Goal: Task Accomplishment & Management: Complete application form

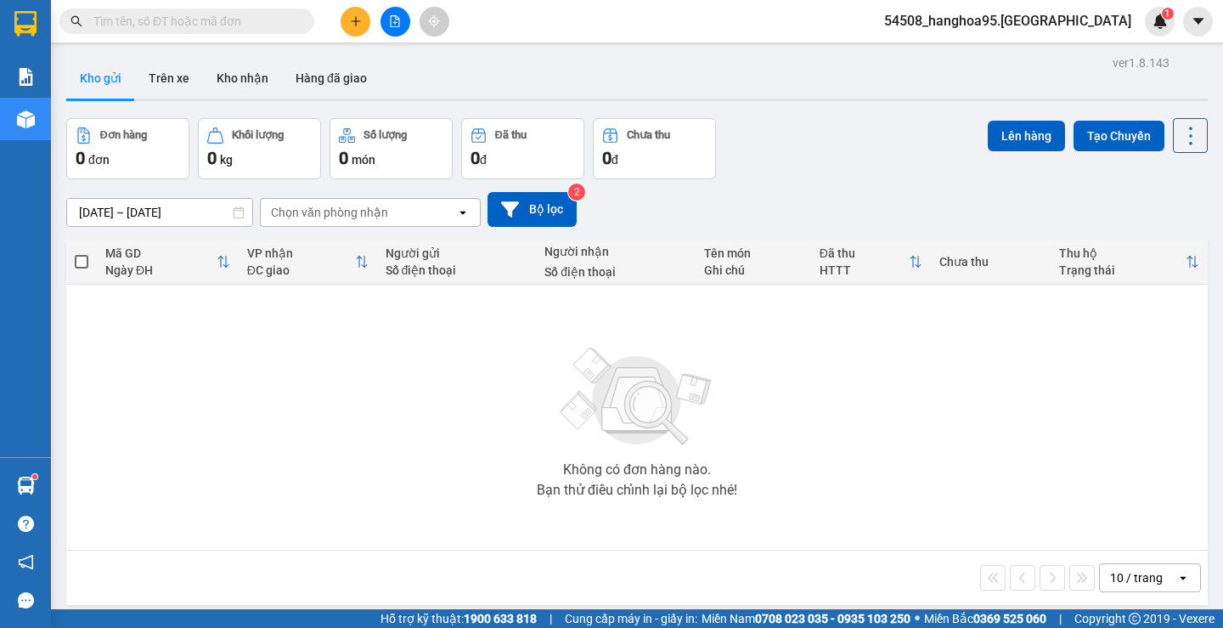
click at [274, 399] on div "Không có đơn hàng nào. Bạn thử điều chỉnh lại bộ lọc nhé!" at bounding box center [637, 417] width 1124 height 255
click at [303, 407] on div "Không có đơn hàng nào. Bạn thử điều chỉnh lại bộ lọc nhé!" at bounding box center [637, 417] width 1124 height 255
click at [350, 16] on button at bounding box center [356, 22] width 30 height 30
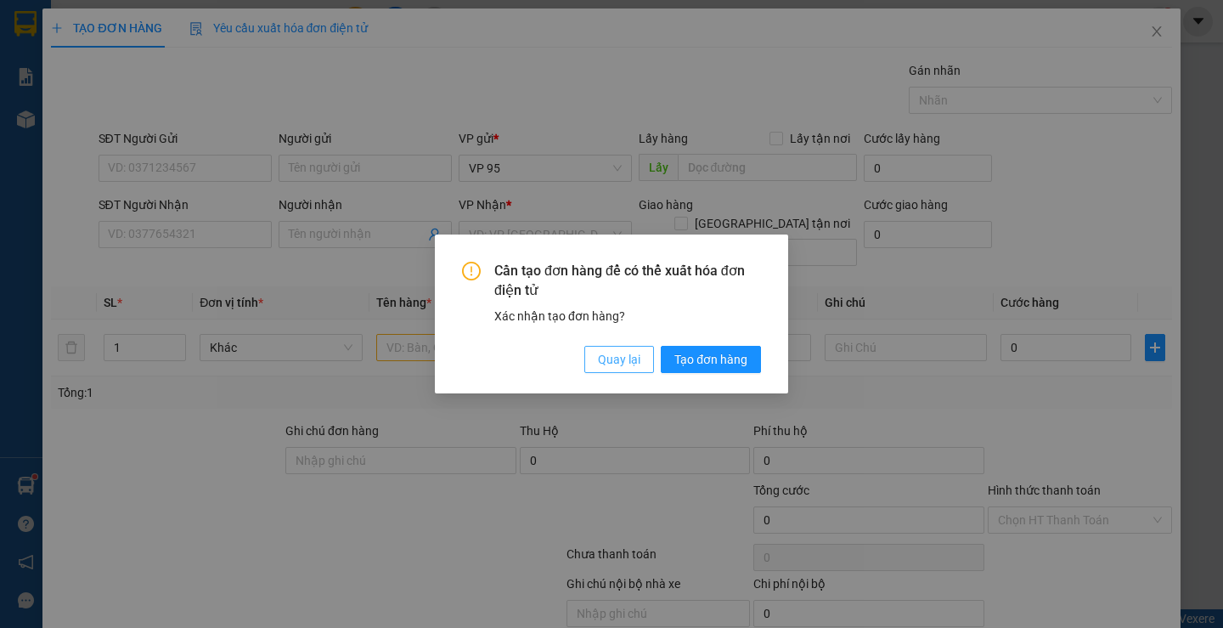
click at [626, 358] on span "Quay lại" at bounding box center [619, 359] width 42 height 19
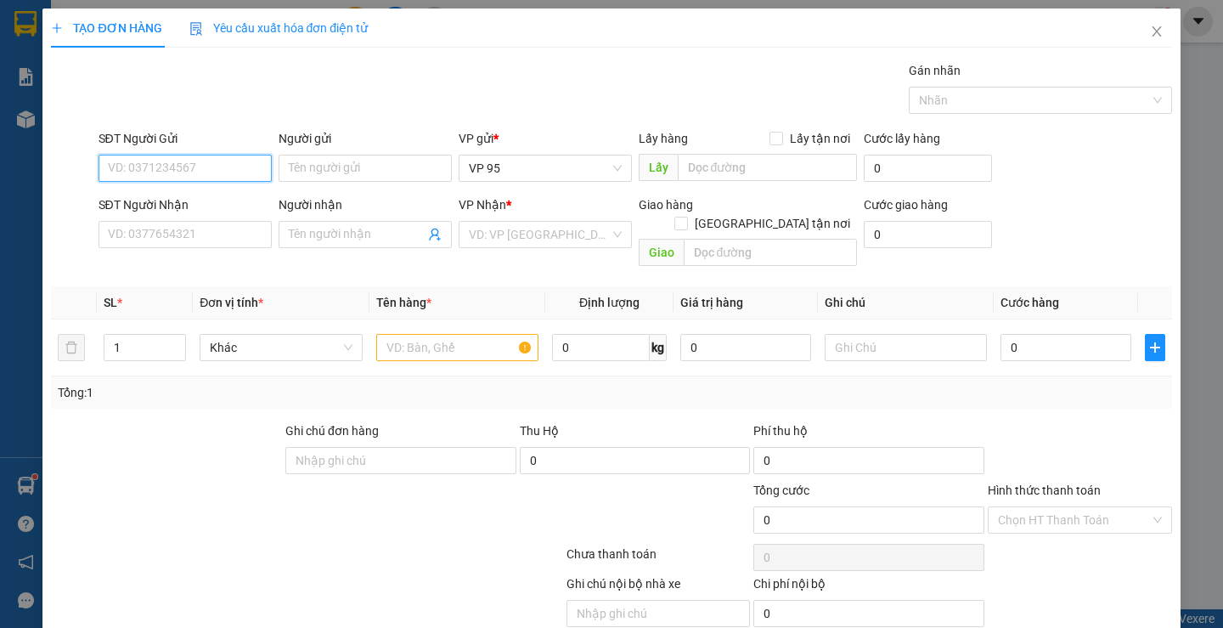
click at [149, 166] on input "SĐT Người Gửi" at bounding box center [184, 168] width 173 height 27
type input "0397186758"
click at [313, 177] on input "Người gửi" at bounding box center [365, 168] width 173 height 27
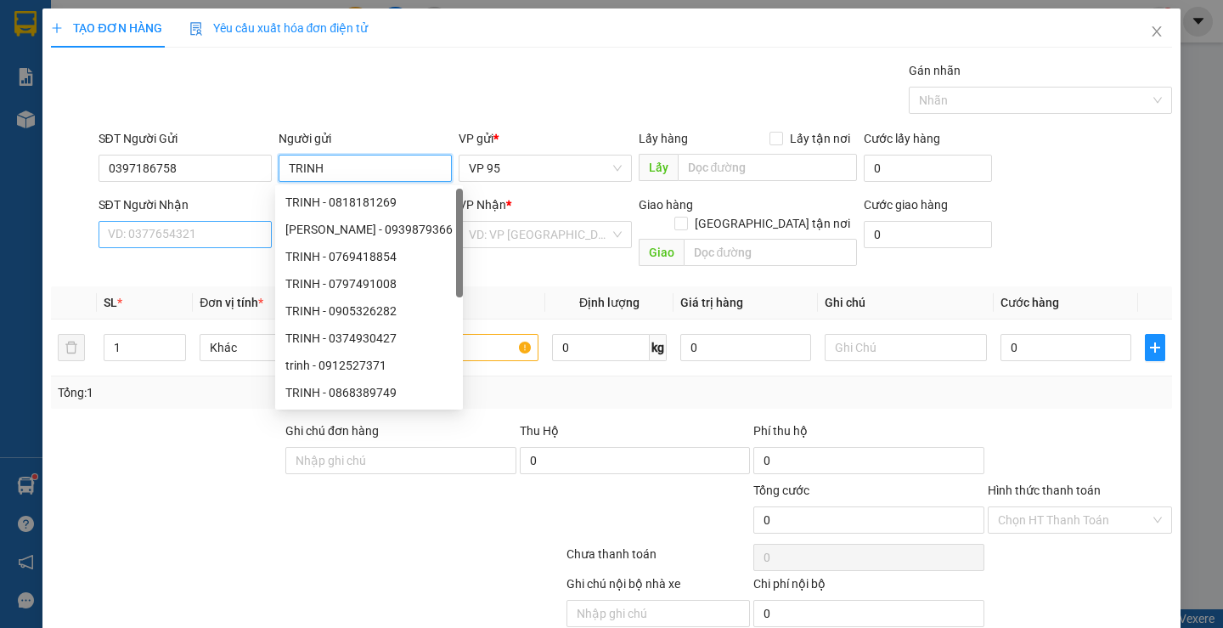
type input "TRINH"
click at [138, 230] on input "SĐT Người Nhận" at bounding box center [184, 234] width 173 height 27
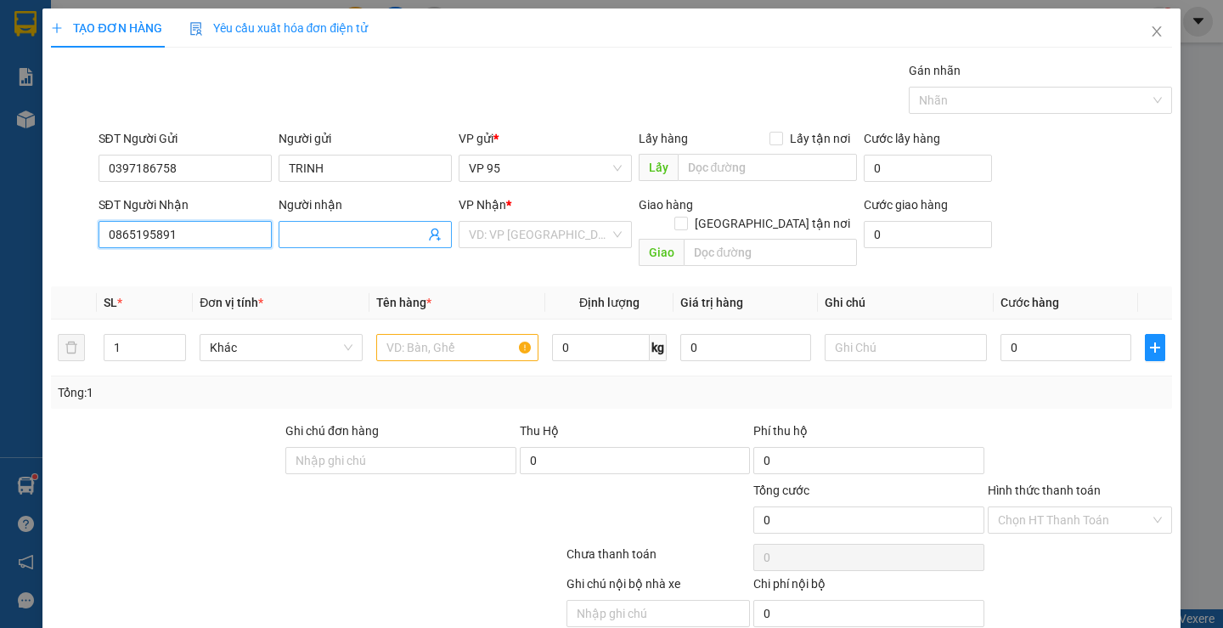
type input "0865195891"
click at [347, 228] on input "Người nhận" at bounding box center [357, 234] width 136 height 19
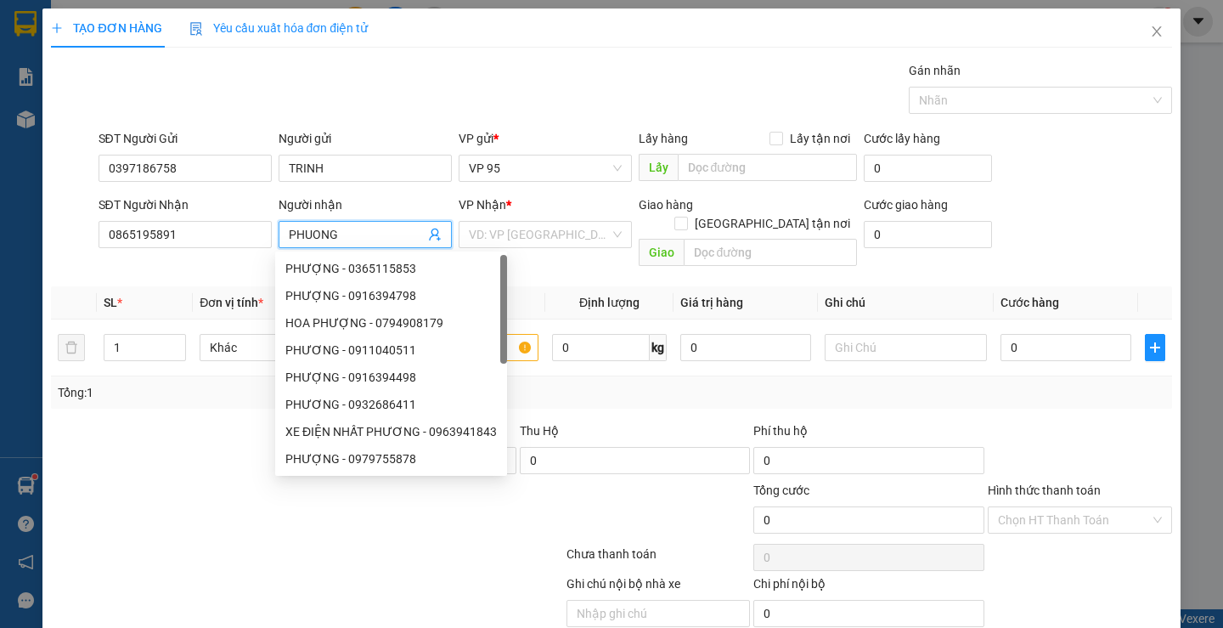
type input "PHUONG"
click at [109, 451] on div at bounding box center [166, 450] width 234 height 59
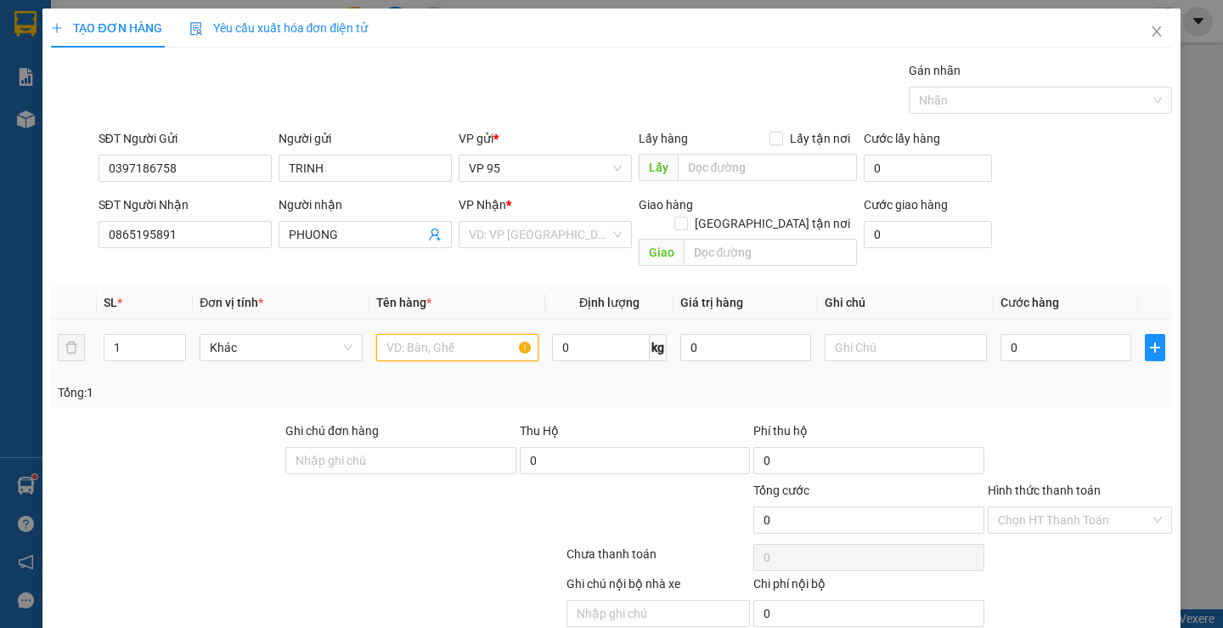
click at [388, 334] on input "text" at bounding box center [457, 347] width 162 height 27
type input "1 BOC"
click at [1012, 334] on input "0" at bounding box center [1065, 347] width 131 height 27
type input "3"
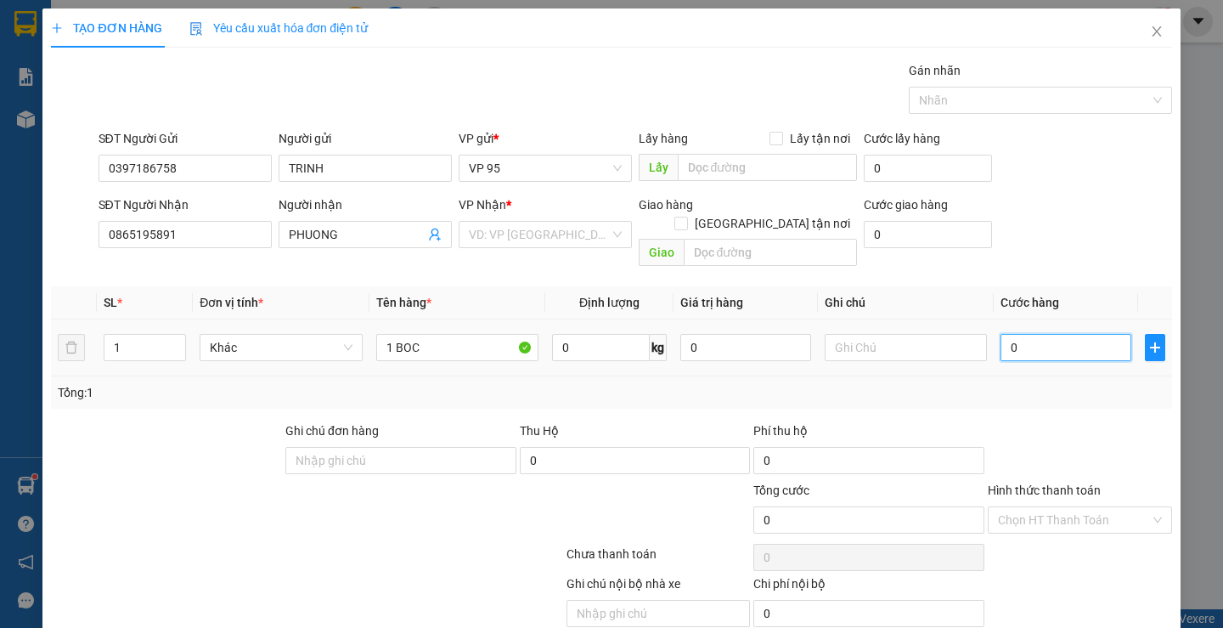
type input "3"
type input "30"
type input "300"
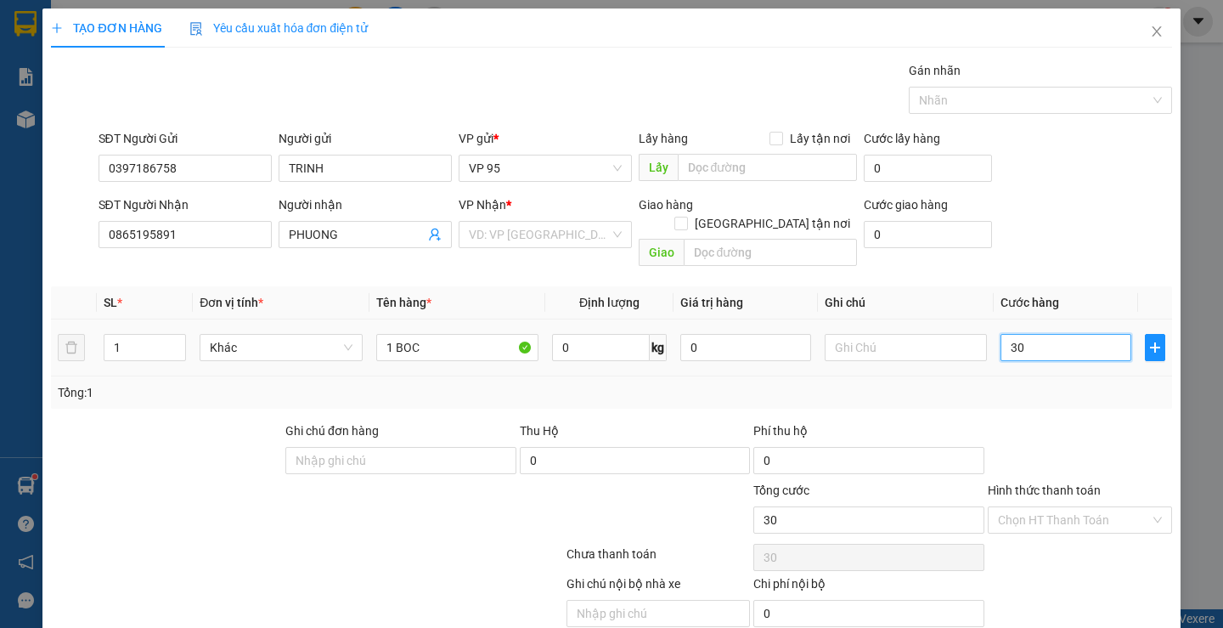
type input "300"
type input "3.000"
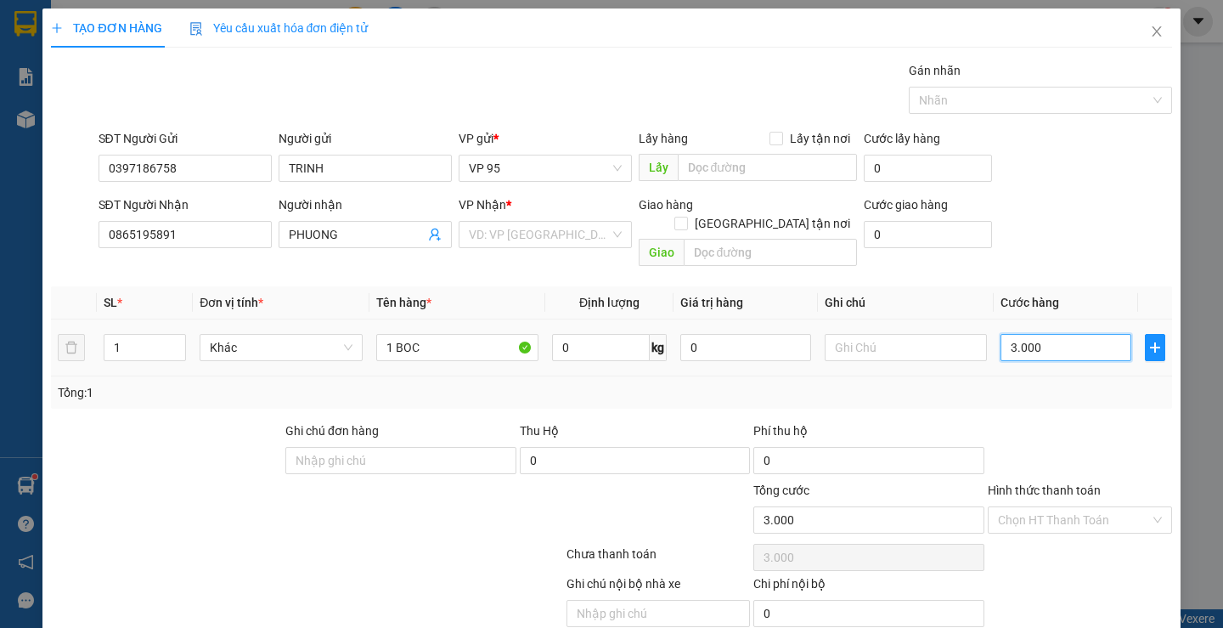
type input "30.000"
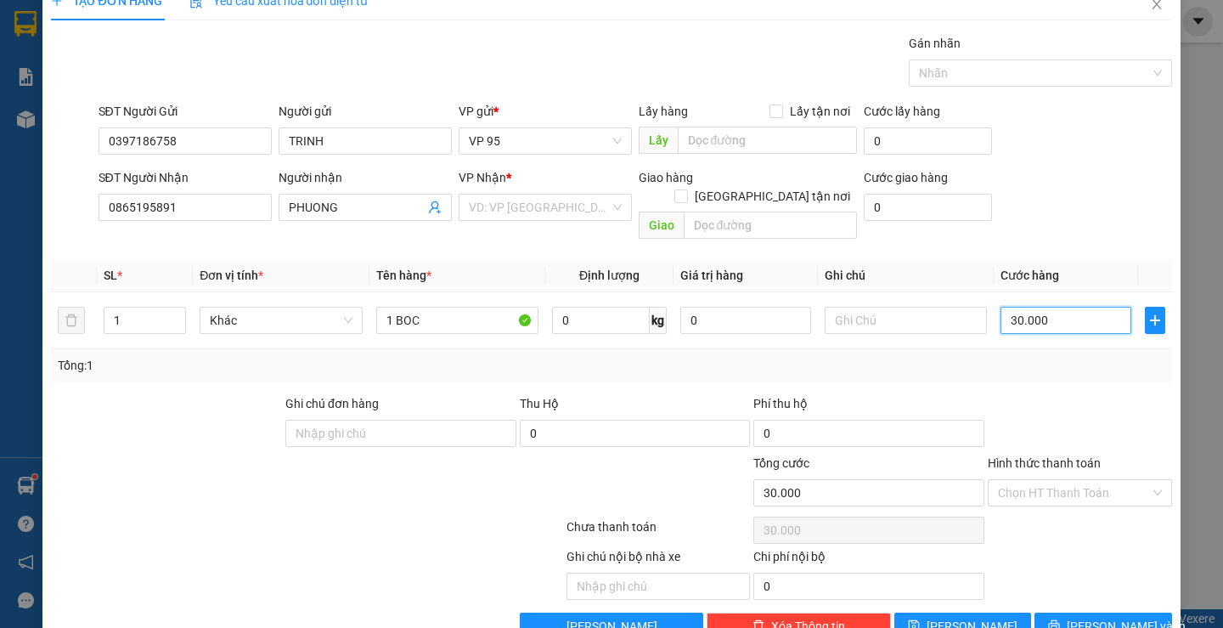
scroll to position [53, 0]
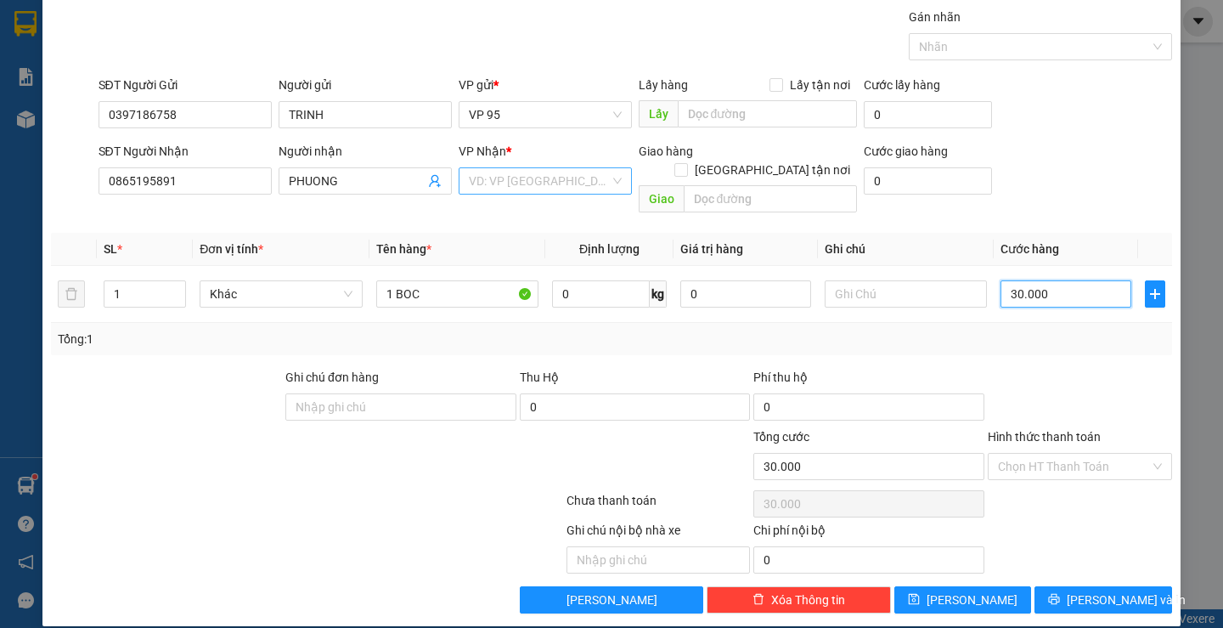
type input "30.000"
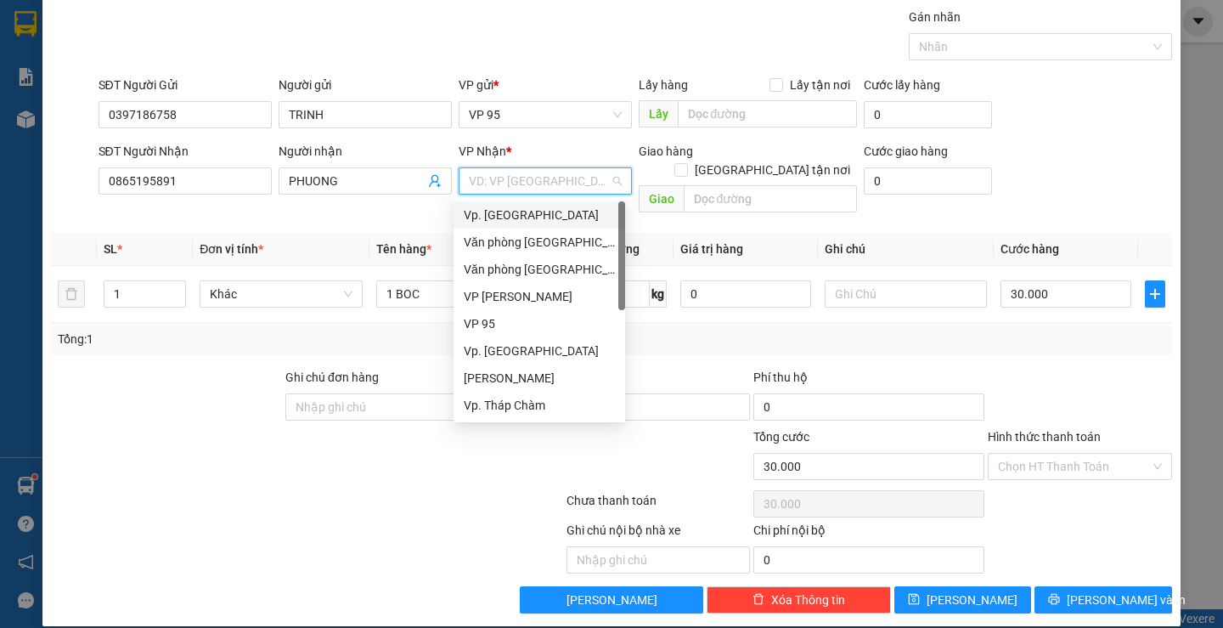
click at [477, 183] on input "search" at bounding box center [539, 180] width 141 height 25
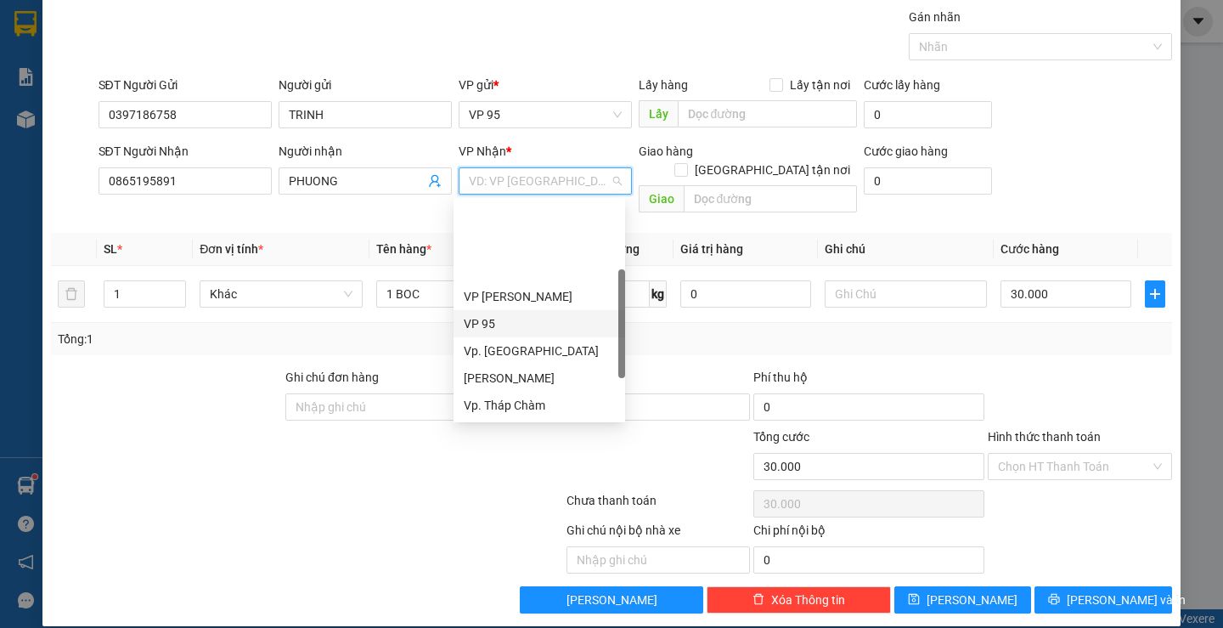
scroll to position [85, 0]
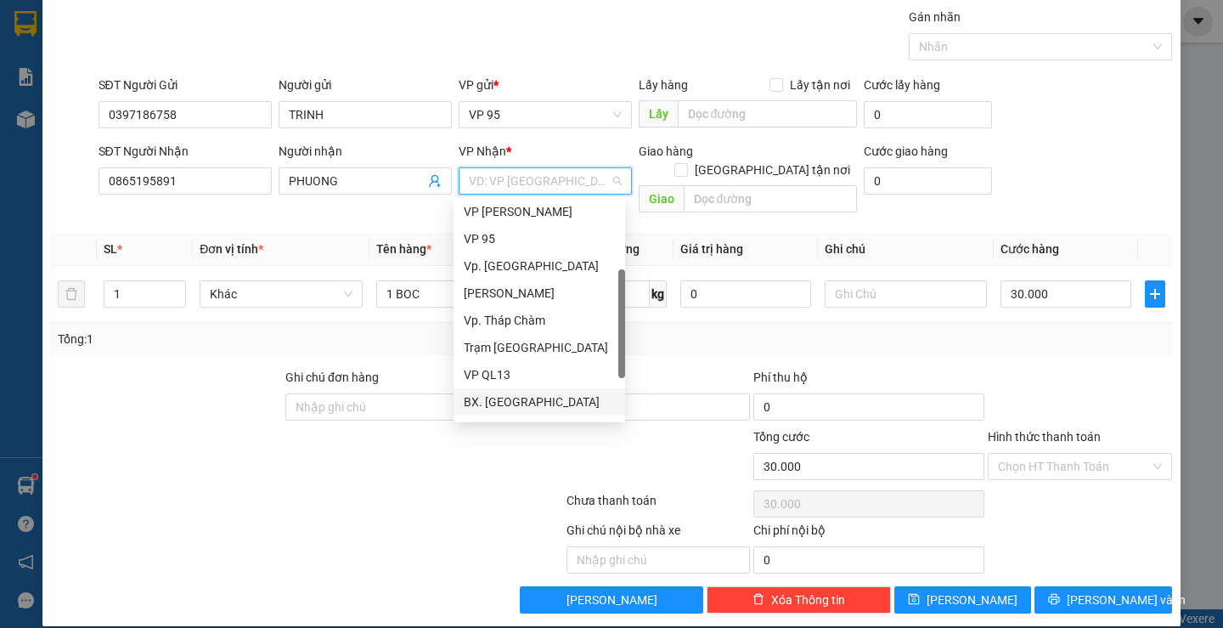
click at [487, 402] on div "BX. [GEOGRAPHIC_DATA]" at bounding box center [539, 401] width 151 height 19
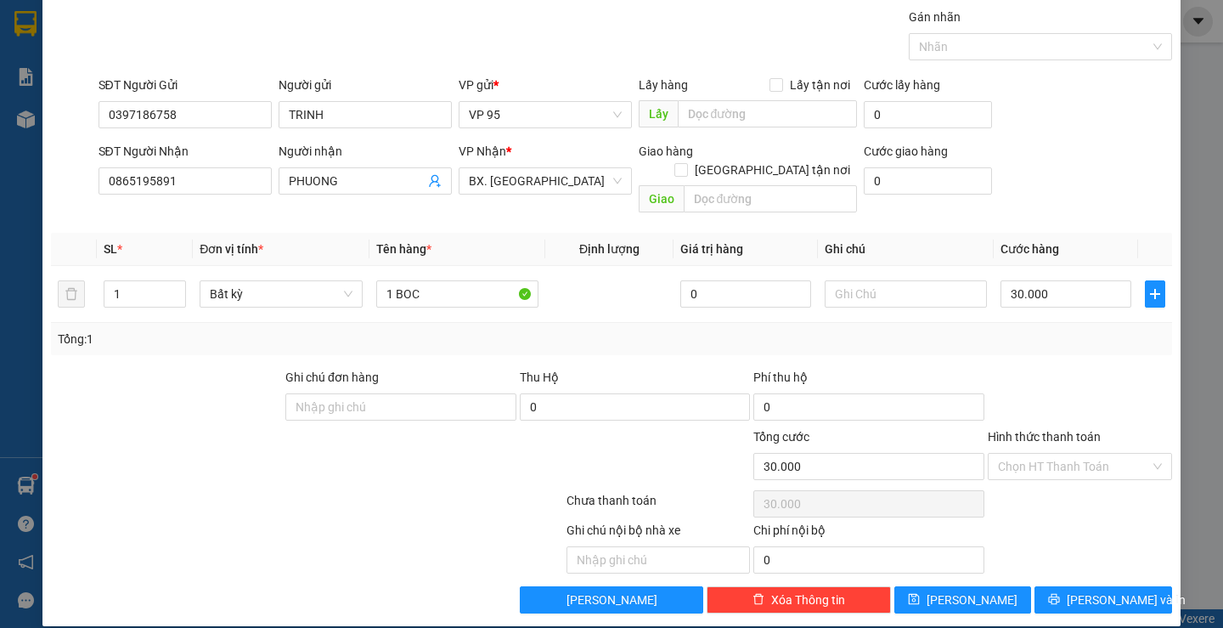
click at [1050, 430] on label "Hình thức thanh toán" at bounding box center [1044, 437] width 113 height 14
click at [1050, 453] on input "Hình thức thanh toán" at bounding box center [1074, 465] width 152 height 25
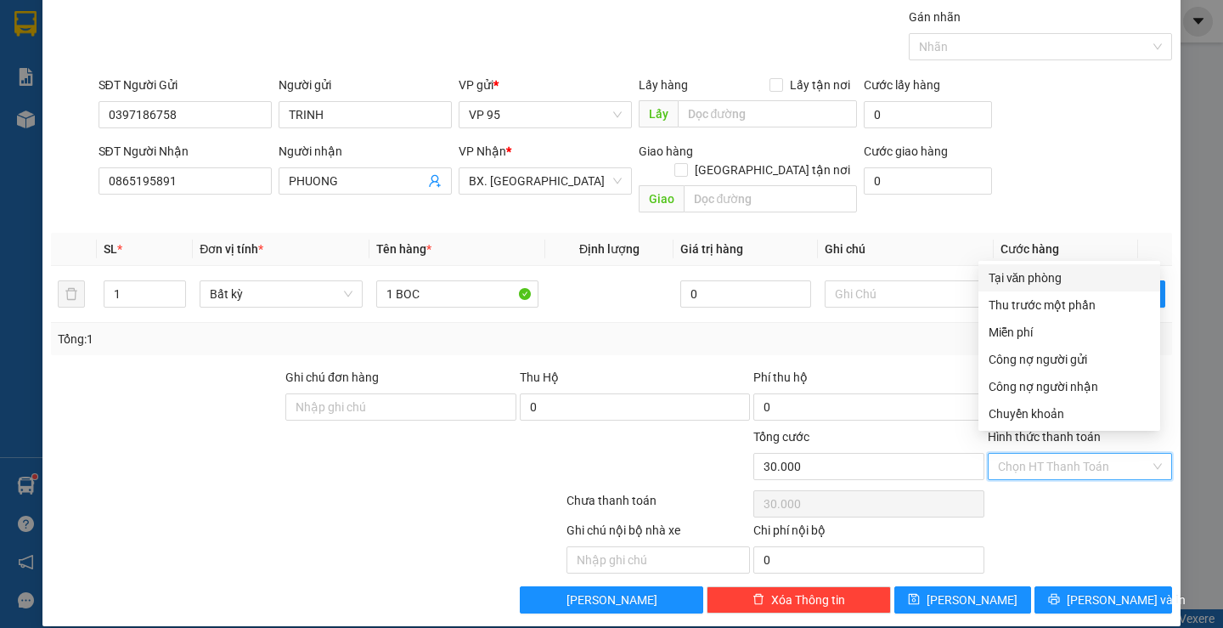
click at [1039, 279] on div "Tại văn phòng" at bounding box center [1068, 277] width 161 height 19
type input "0"
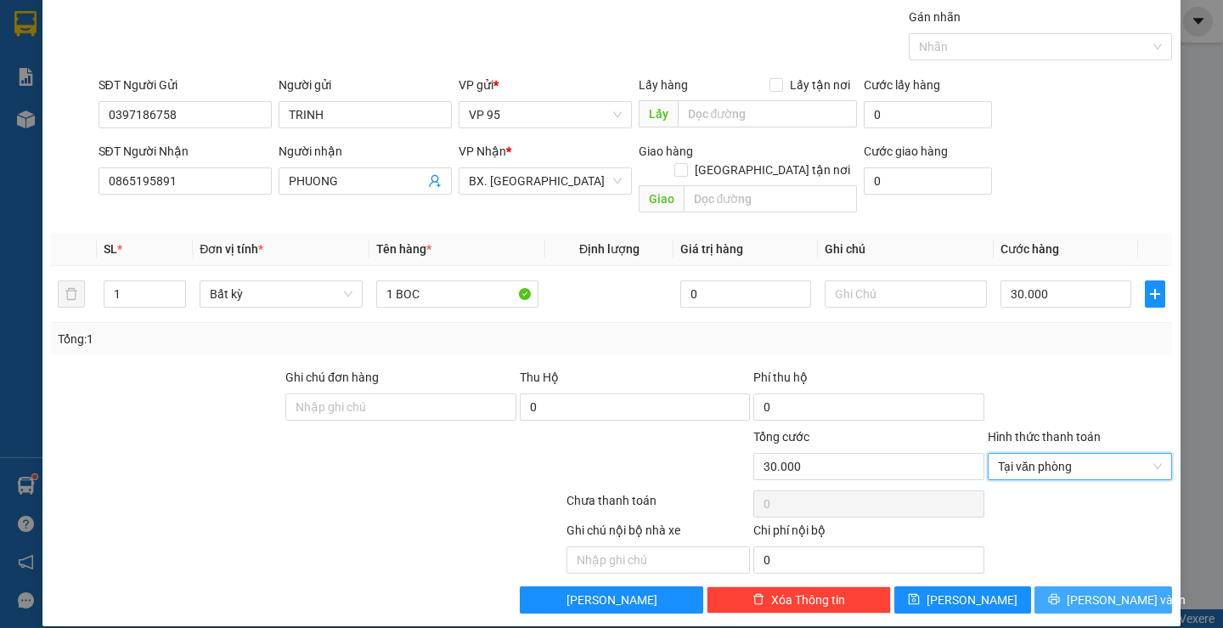
click at [1081, 590] on span "[PERSON_NAME] và In" at bounding box center [1126, 599] width 119 height 19
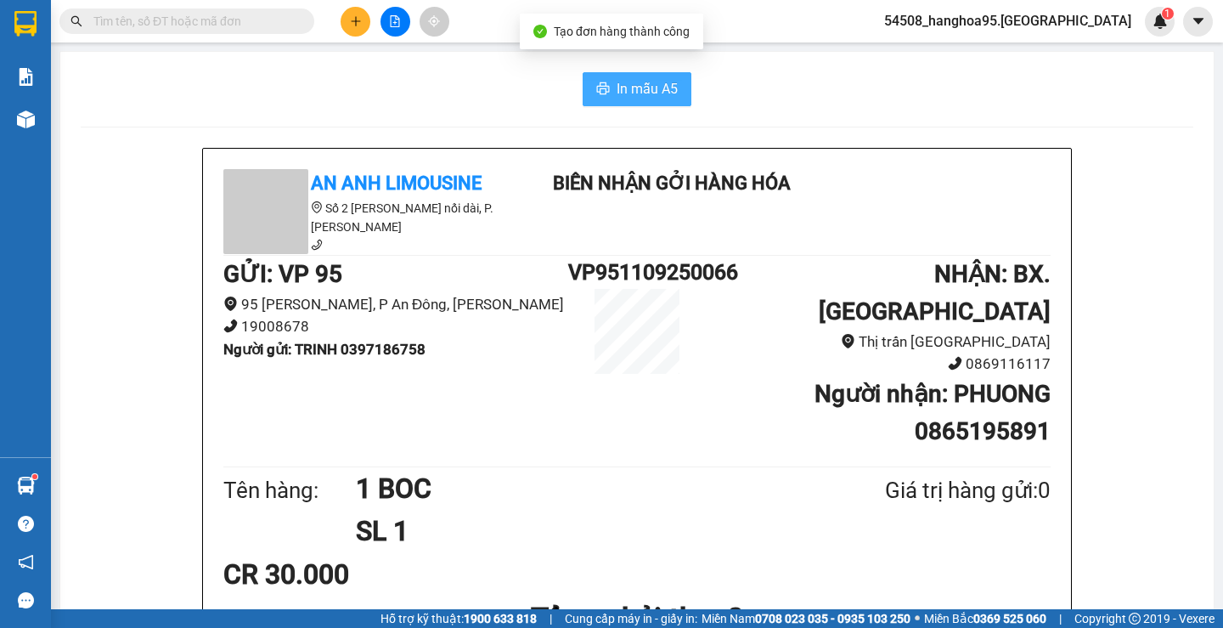
click at [654, 96] on span "In mẫu A5" at bounding box center [646, 88] width 61 height 21
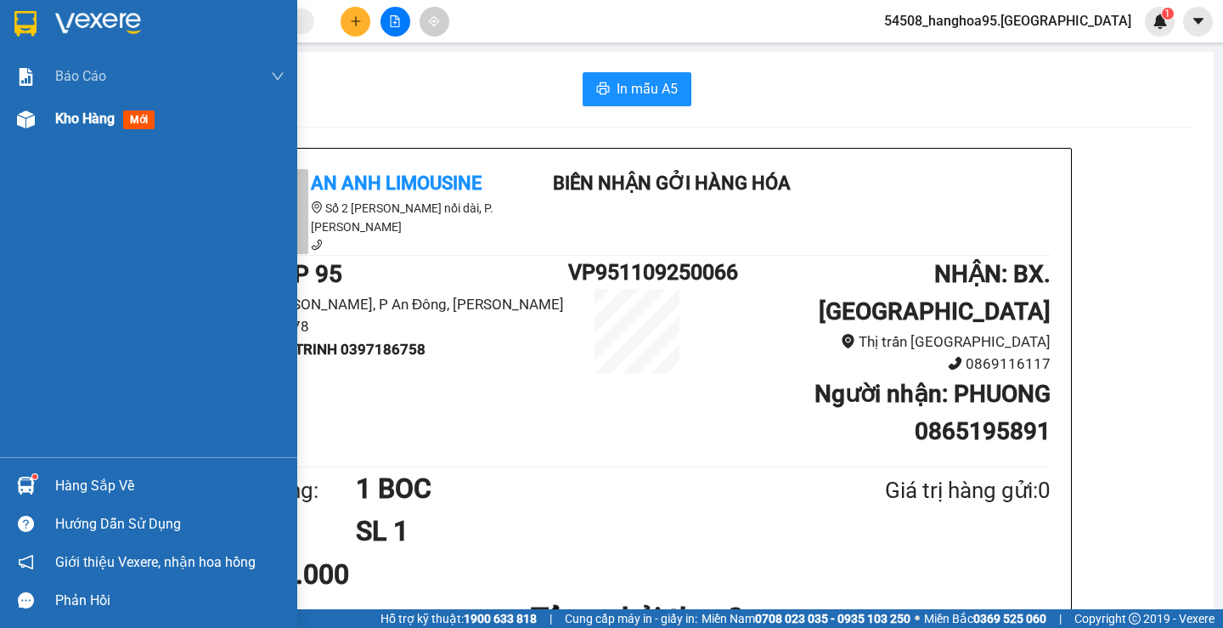
drag, startPoint x: 83, startPoint y: 123, endPoint x: 103, endPoint y: 127, distance: 19.8
click at [82, 123] on span "Kho hàng" at bounding box center [84, 118] width 59 height 16
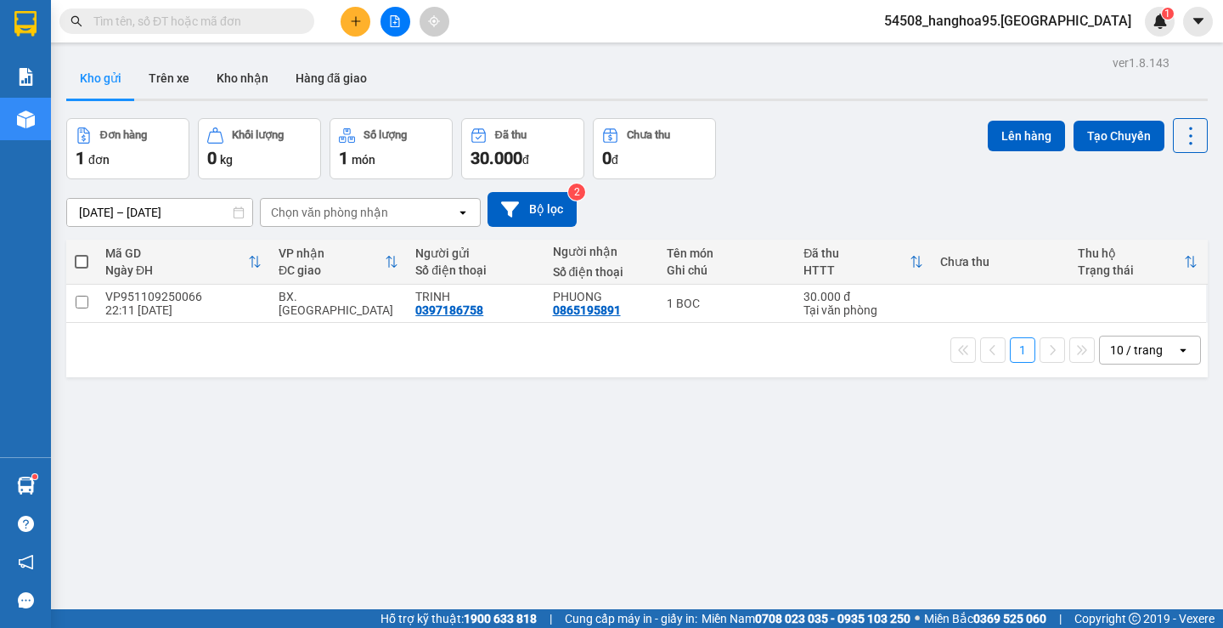
click at [83, 264] on span at bounding box center [82, 262] width 14 height 14
click at [82, 253] on input "checkbox" at bounding box center [82, 253] width 0 height 0
checkbox input "true"
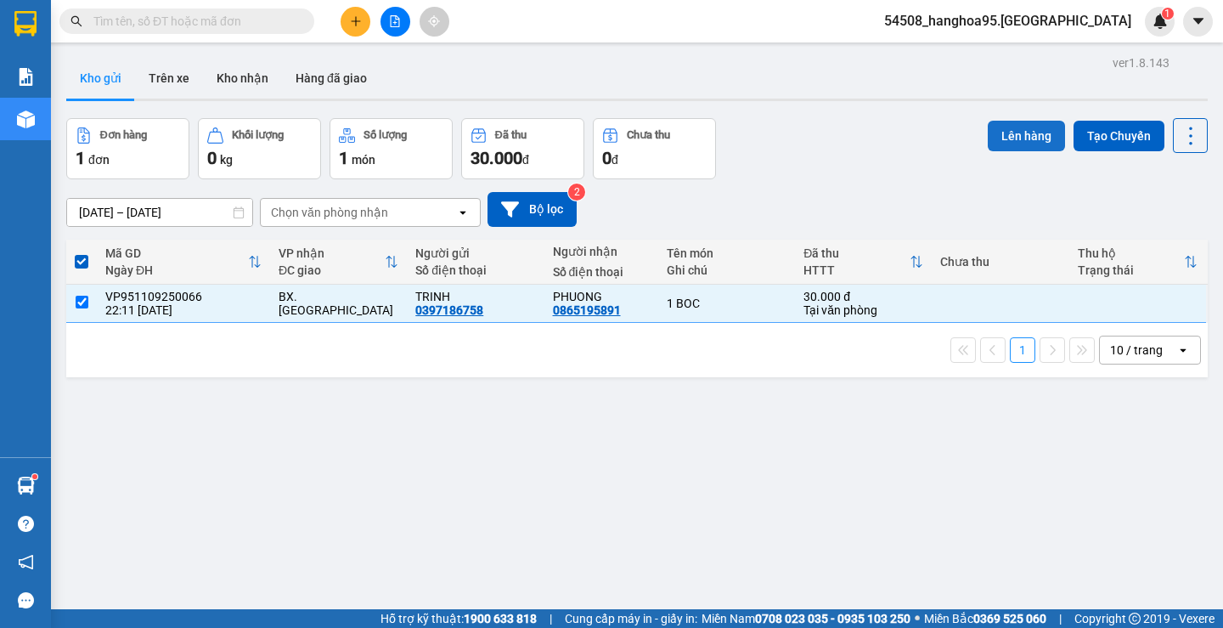
click at [998, 138] on button "Lên hàng" at bounding box center [1026, 136] width 77 height 31
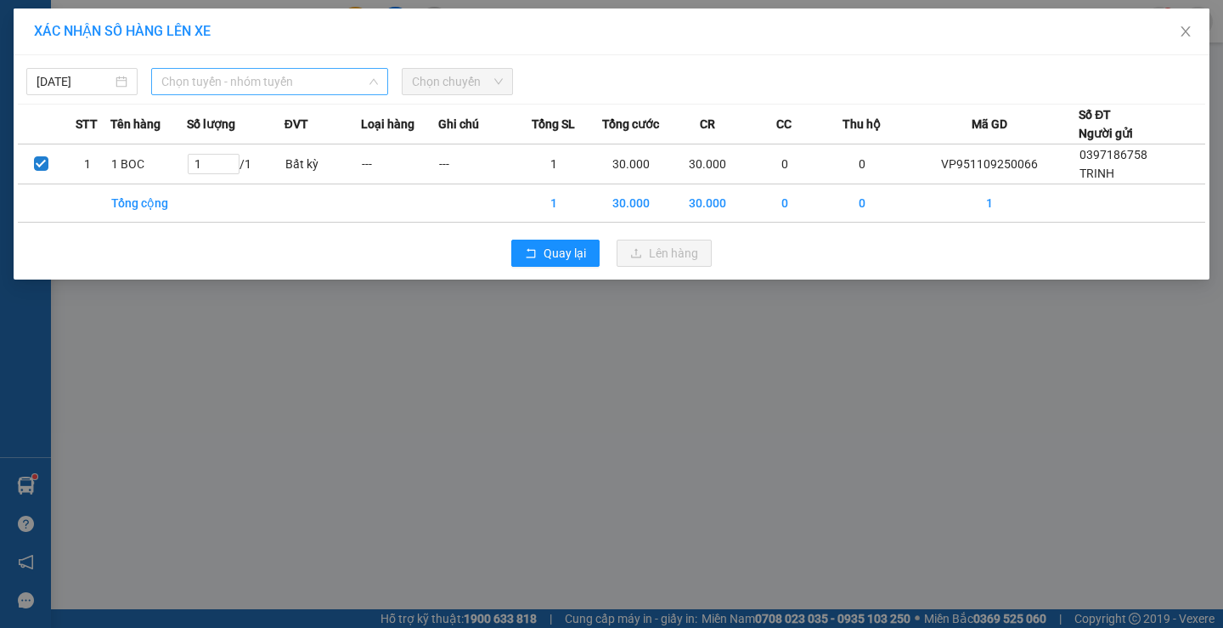
click at [228, 89] on span "Chọn tuyến - nhóm tuyến" at bounding box center [269, 81] width 217 height 25
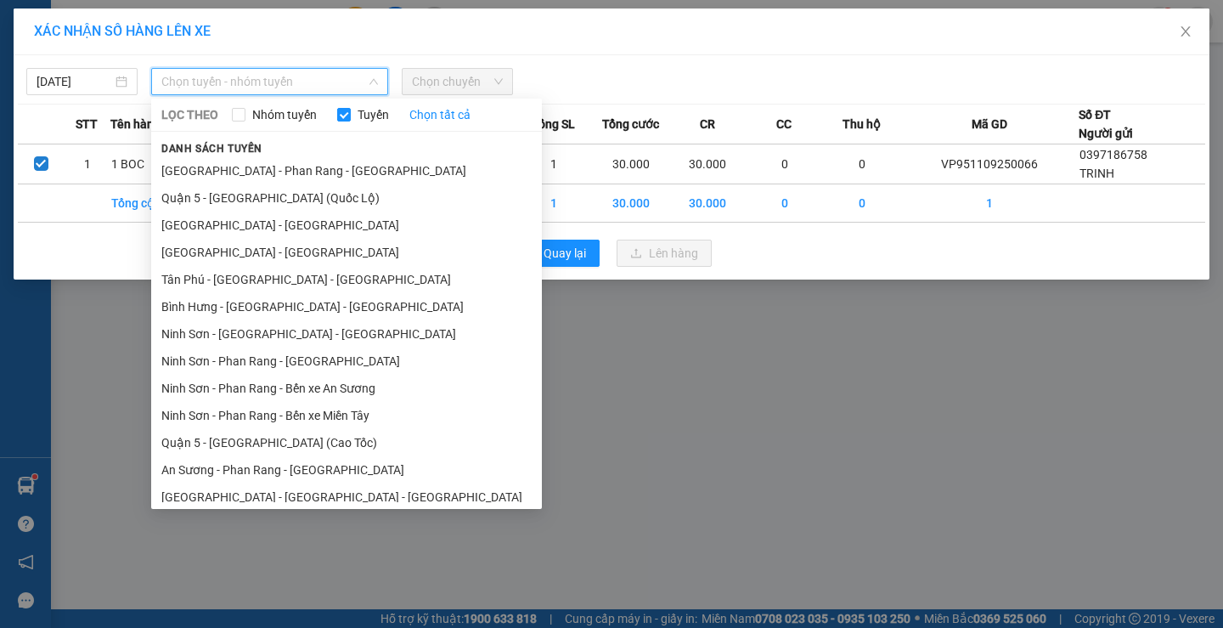
scroll to position [307, 0]
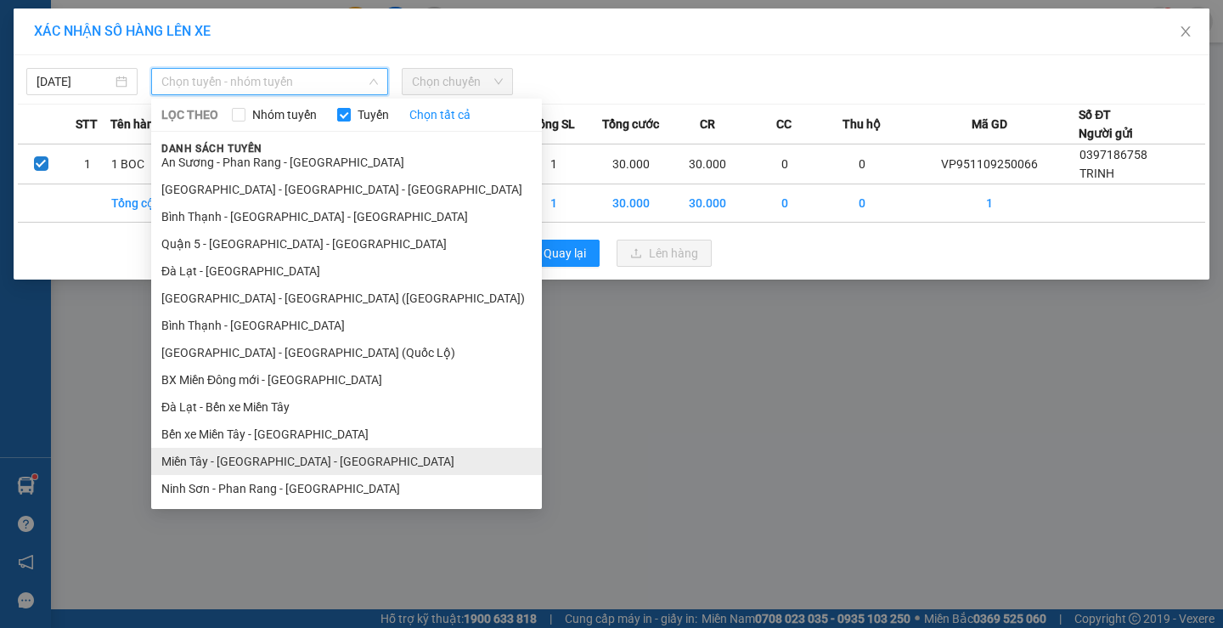
click at [230, 465] on li "Miền Tây - [GEOGRAPHIC_DATA] - [GEOGRAPHIC_DATA]" at bounding box center [346, 460] width 391 height 27
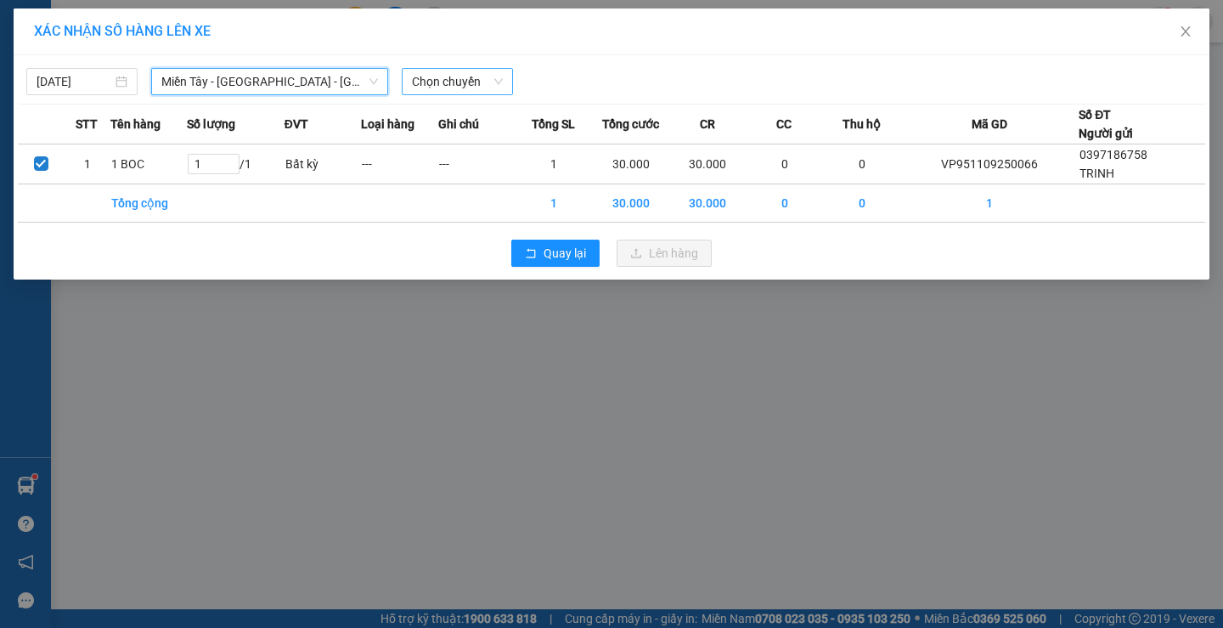
click at [436, 75] on span "Chọn chuyến" at bounding box center [457, 81] width 91 height 25
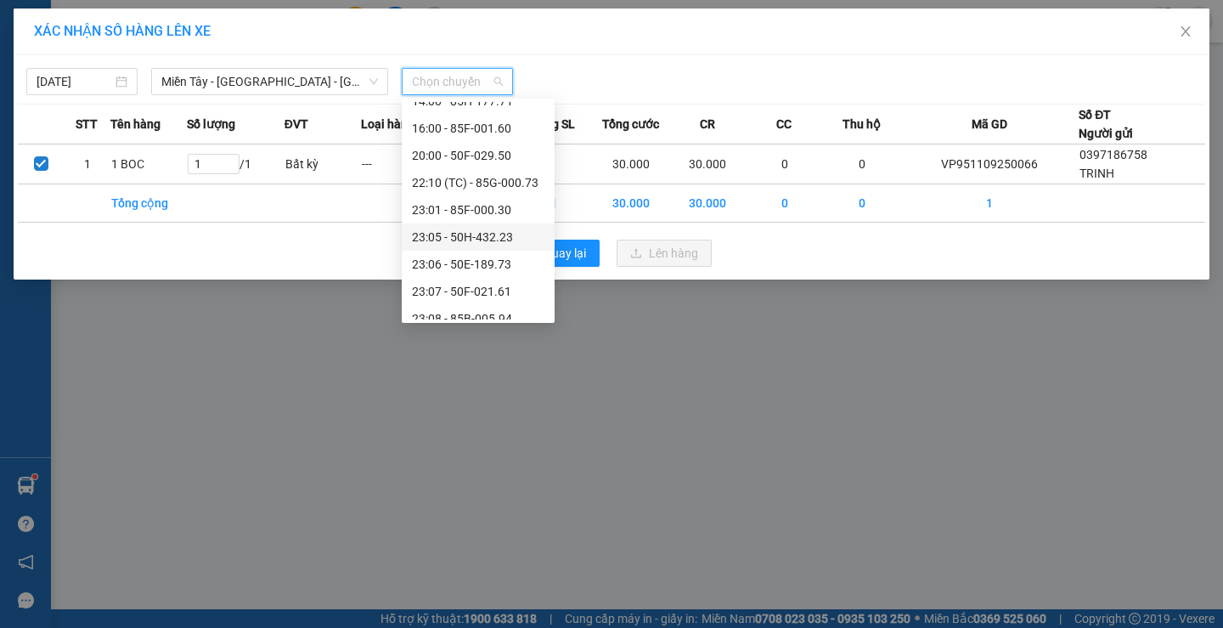
scroll to position [163, 0]
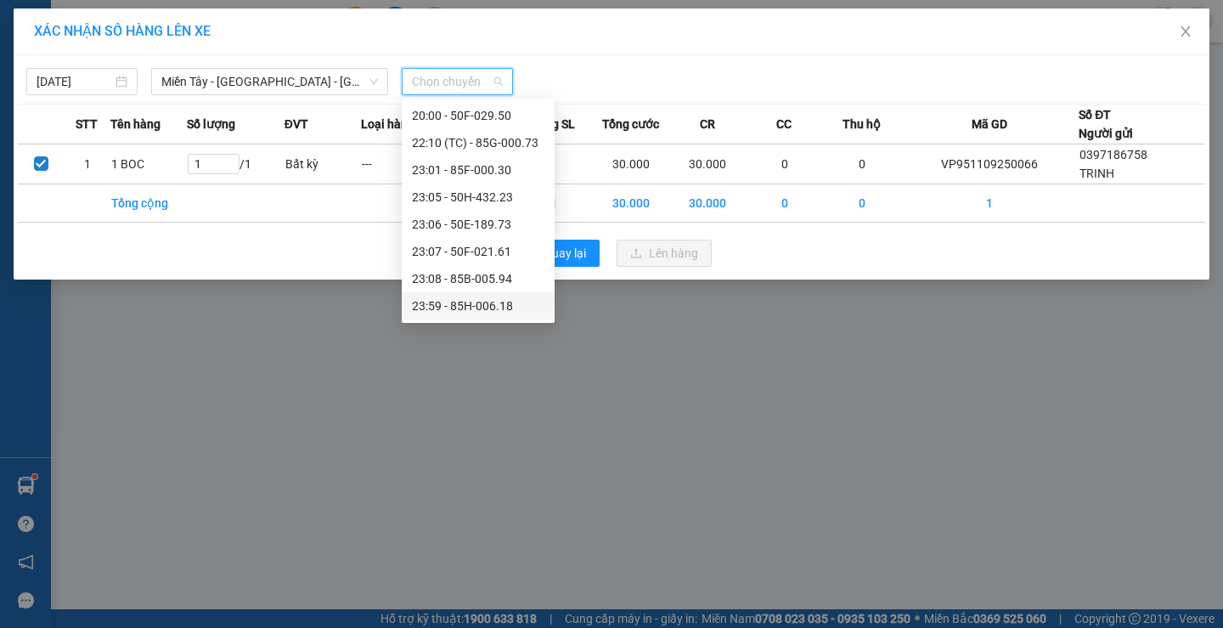
click at [499, 312] on div "23:59 - 85H-006.18" at bounding box center [478, 305] width 132 height 19
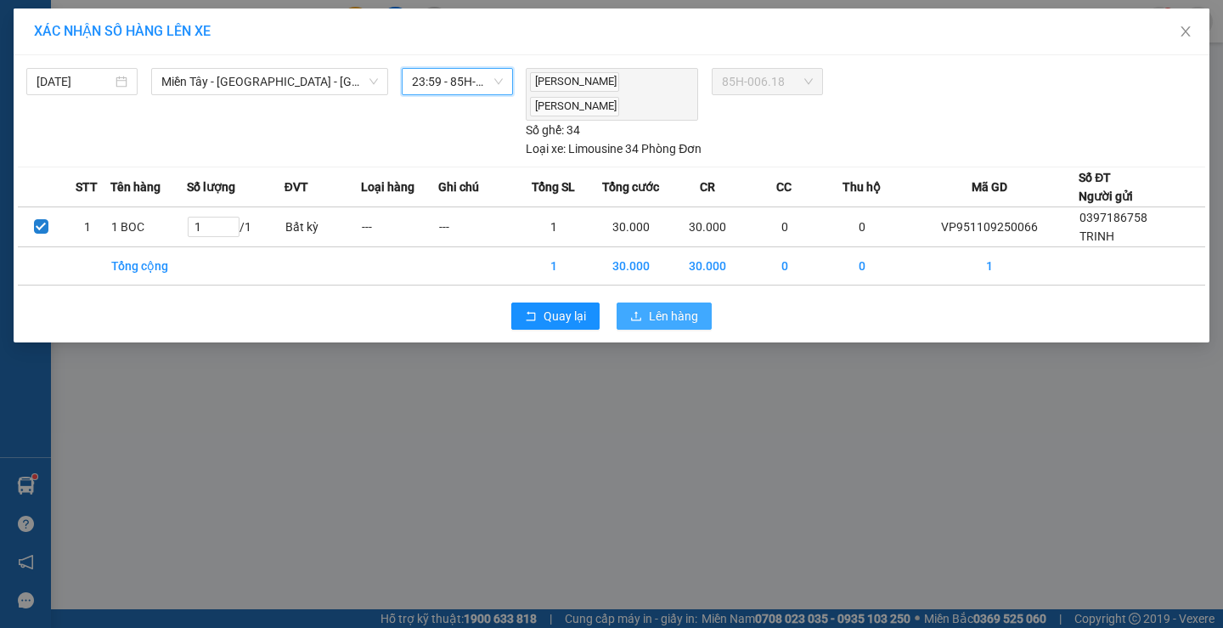
click at [660, 314] on span "Lên hàng" at bounding box center [673, 316] width 49 height 19
